Goal: Ask a question: Seek information or help from site administrators or community

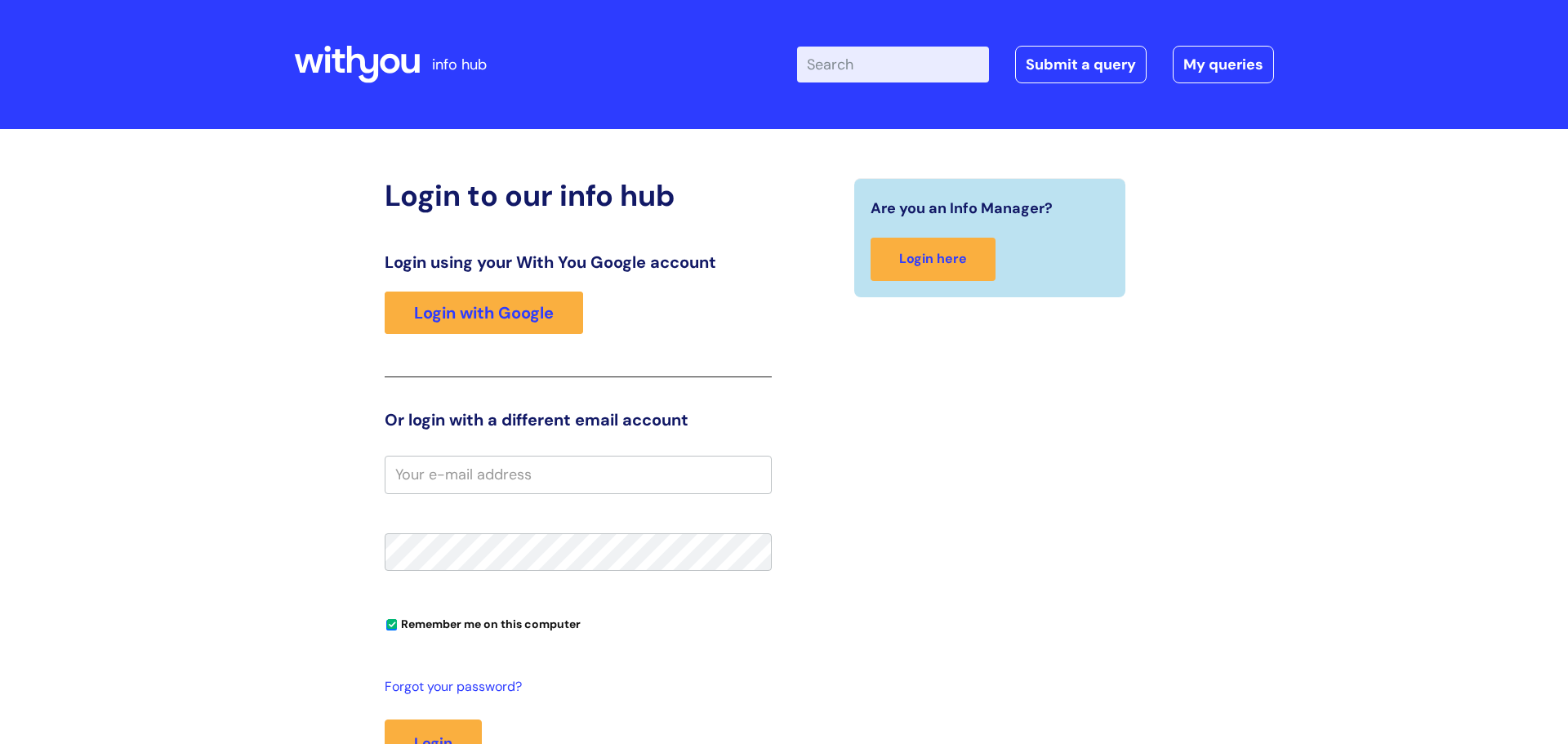
click at [1078, 43] on div "Enter your search term here... Search Submit a query My queries Welcome Login" at bounding box center [925, 64] width 698 height 97
click at [1069, 64] on link "Submit a query" at bounding box center [1080, 64] width 131 height 37
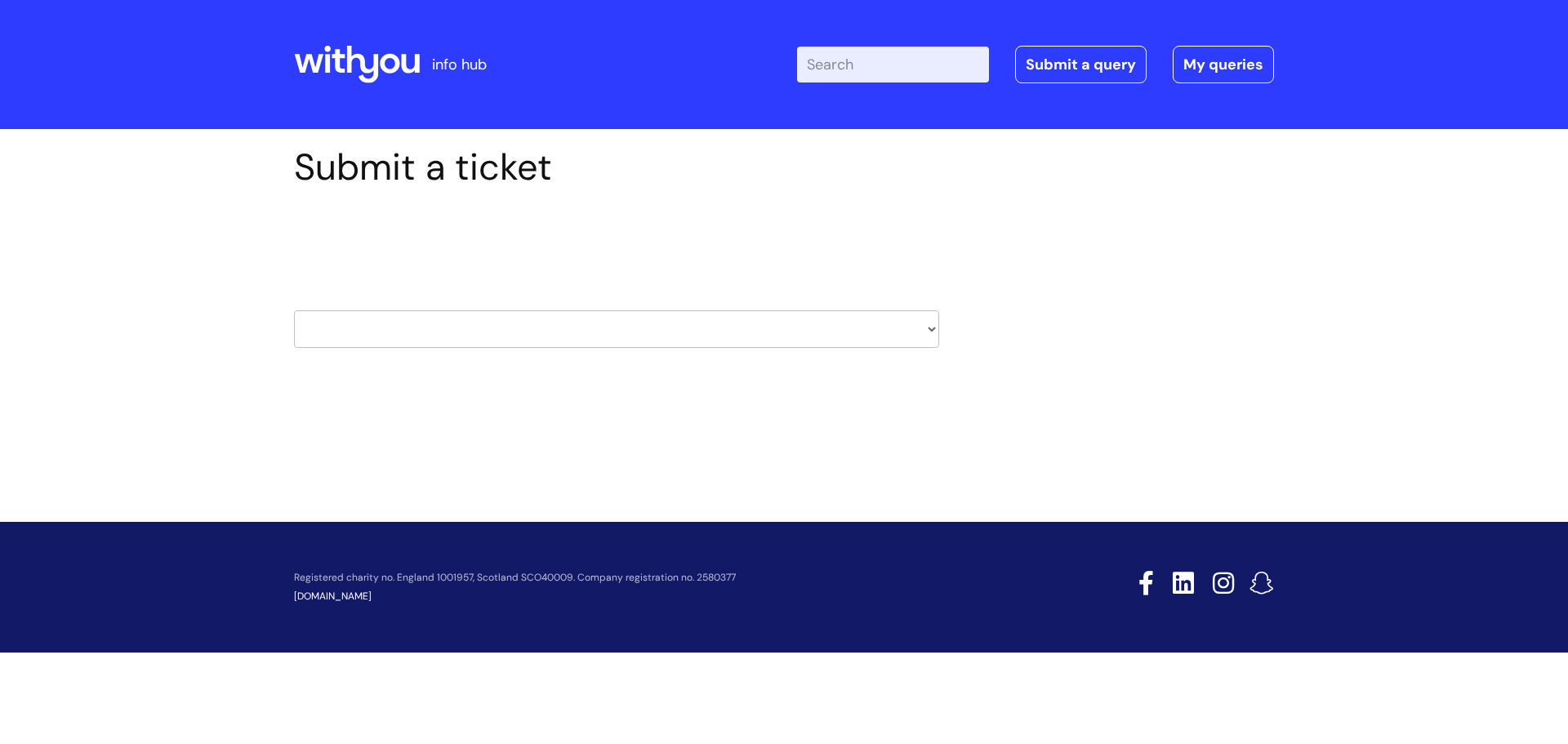
click at [419, 36] on div at bounding box center [356, 64] width 125 height 64
